Goal: Transaction & Acquisition: Download file/media

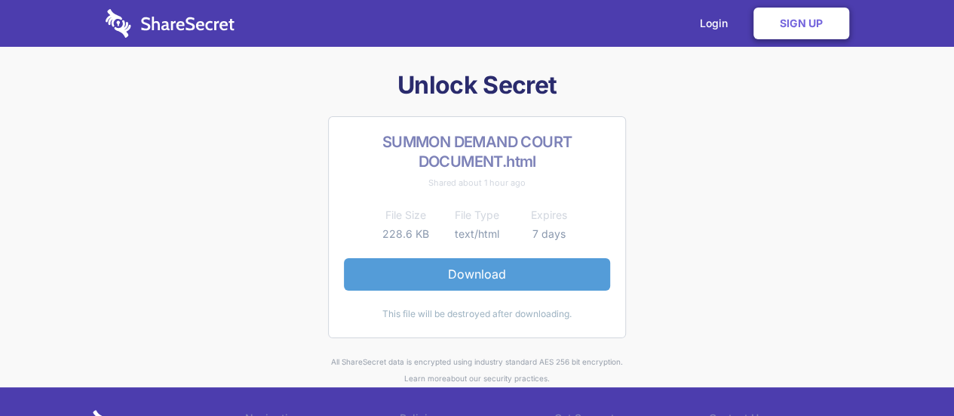
click at [475, 269] on link "Download" at bounding box center [477, 274] width 266 height 32
click at [480, 271] on link "Download" at bounding box center [477, 274] width 266 height 32
click at [469, 266] on link "Download" at bounding box center [477, 274] width 266 height 32
